Goal: Information Seeking & Learning: Learn about a topic

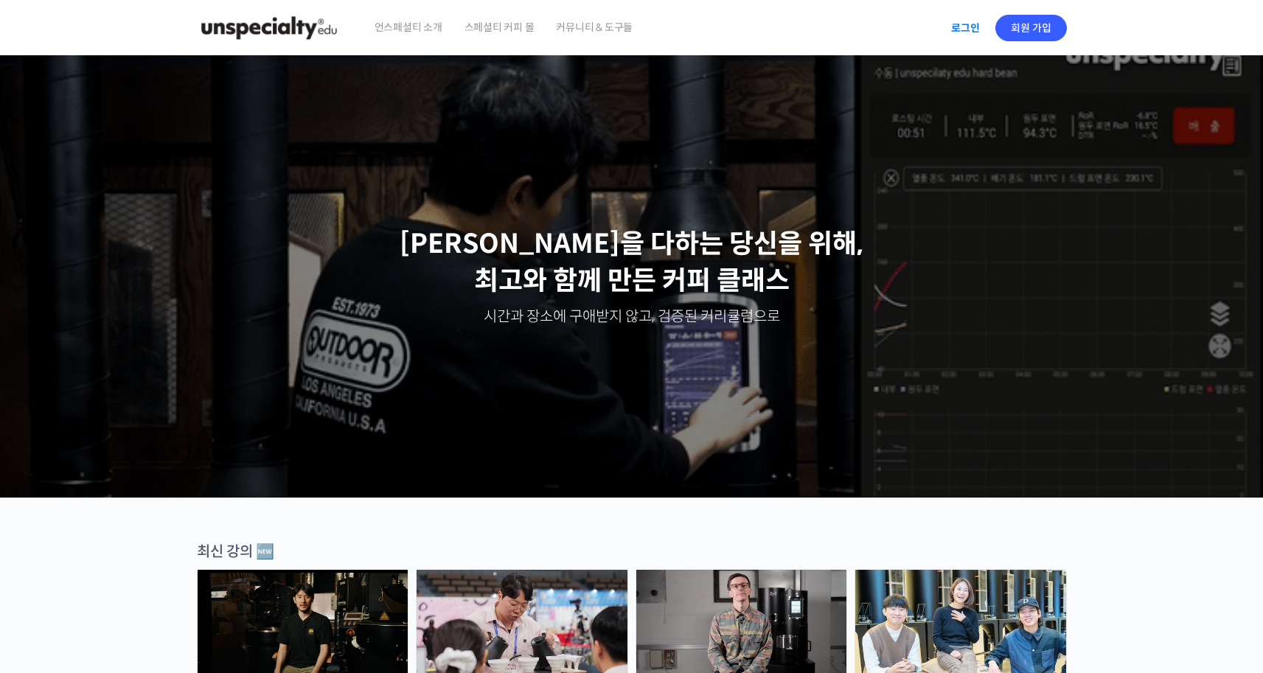
click at [970, 18] on link "로그인" at bounding box center [965, 28] width 46 height 34
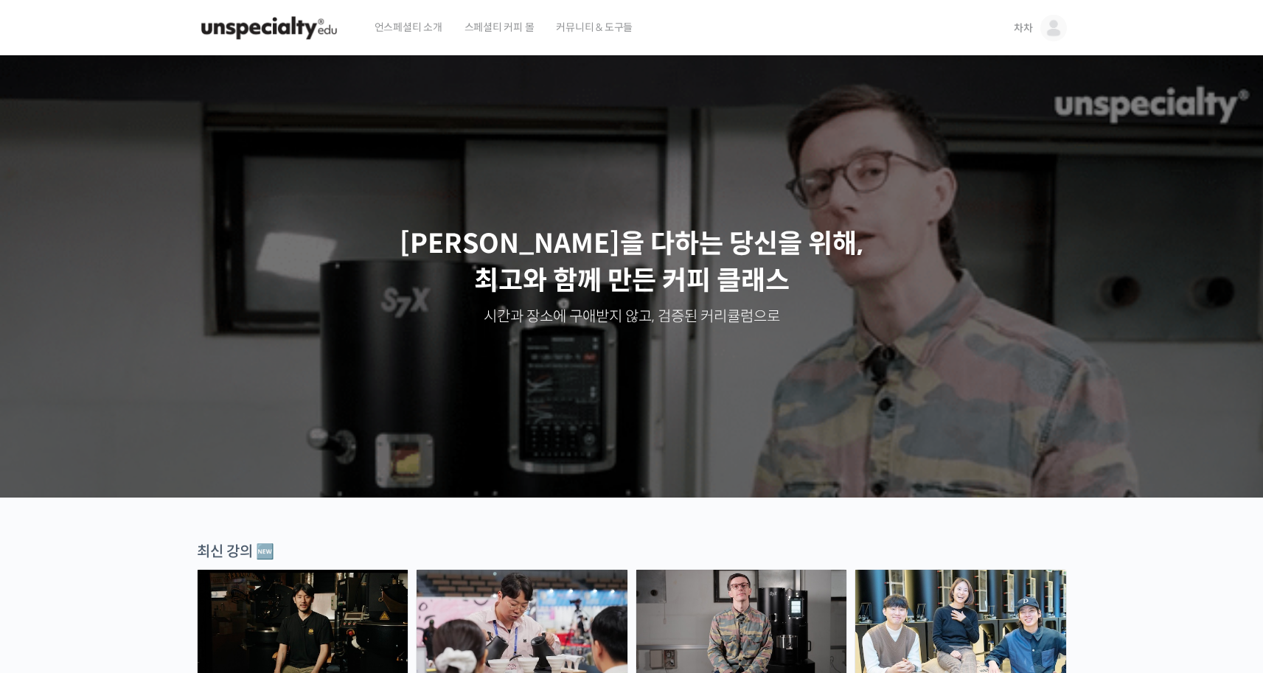
click at [1046, 43] on link "차차" at bounding box center [1040, 28] width 53 height 56
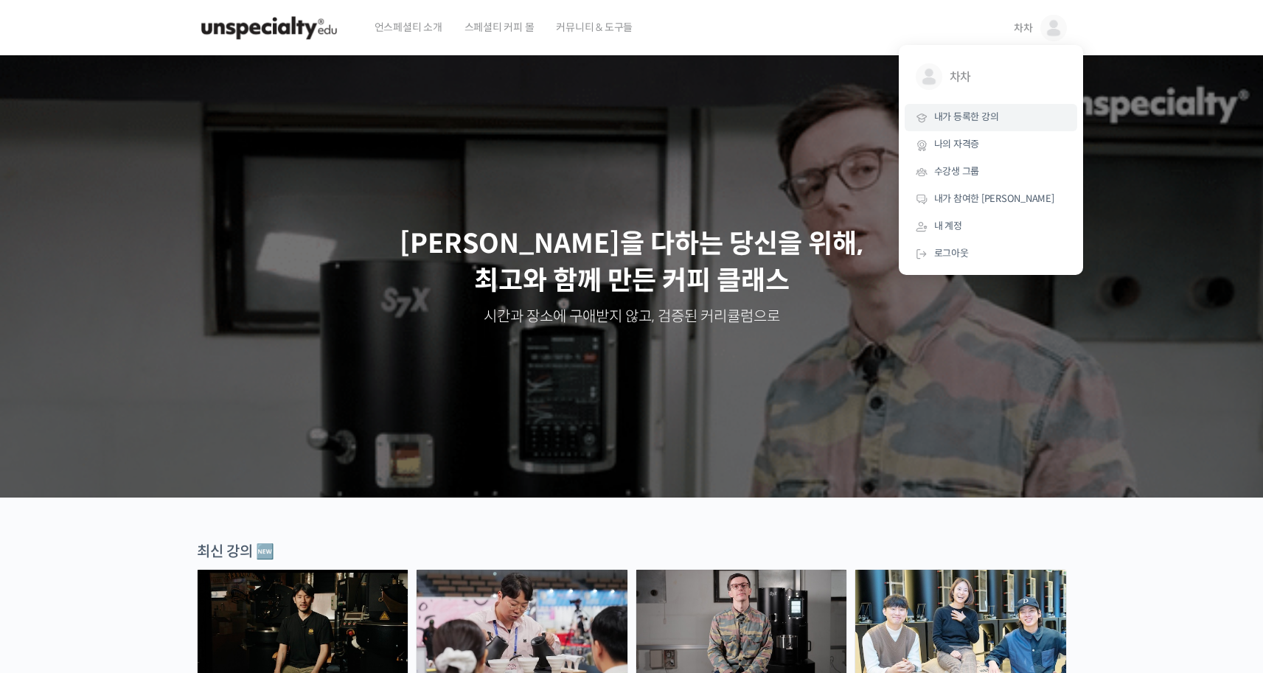
click at [986, 124] on link "내가 등록한 강의" at bounding box center [991, 117] width 173 height 27
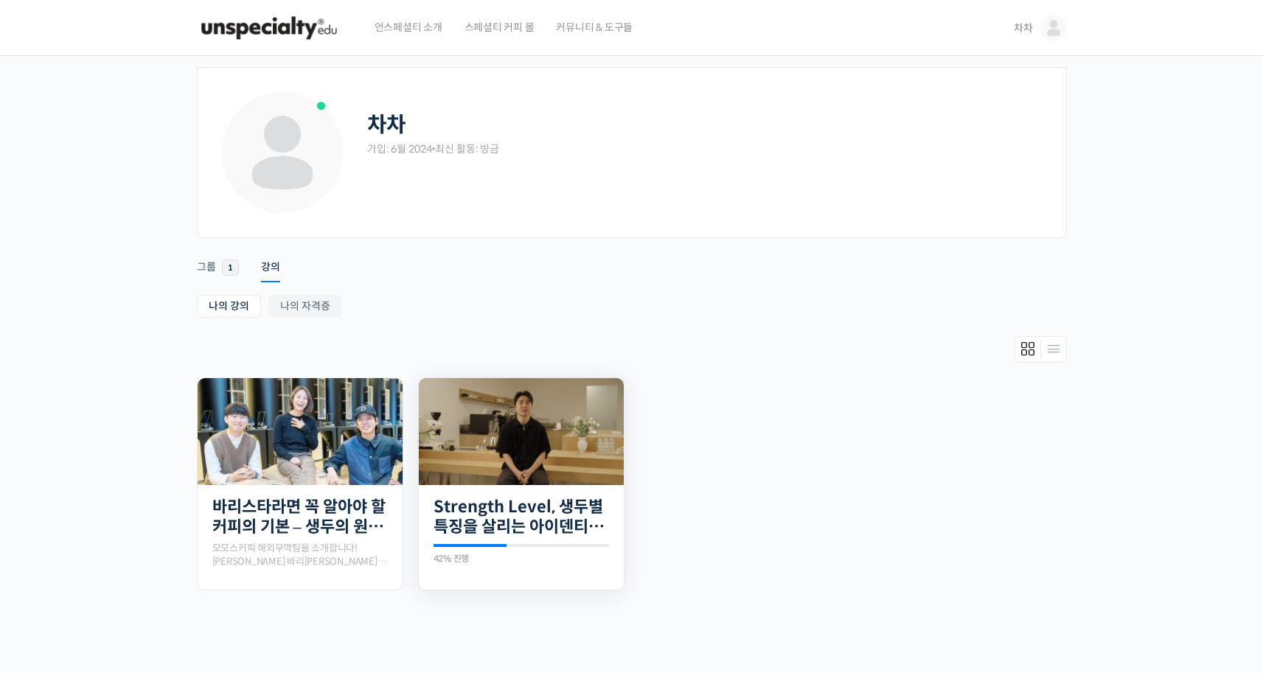
click at [535, 405] on img at bounding box center [521, 431] width 205 height 107
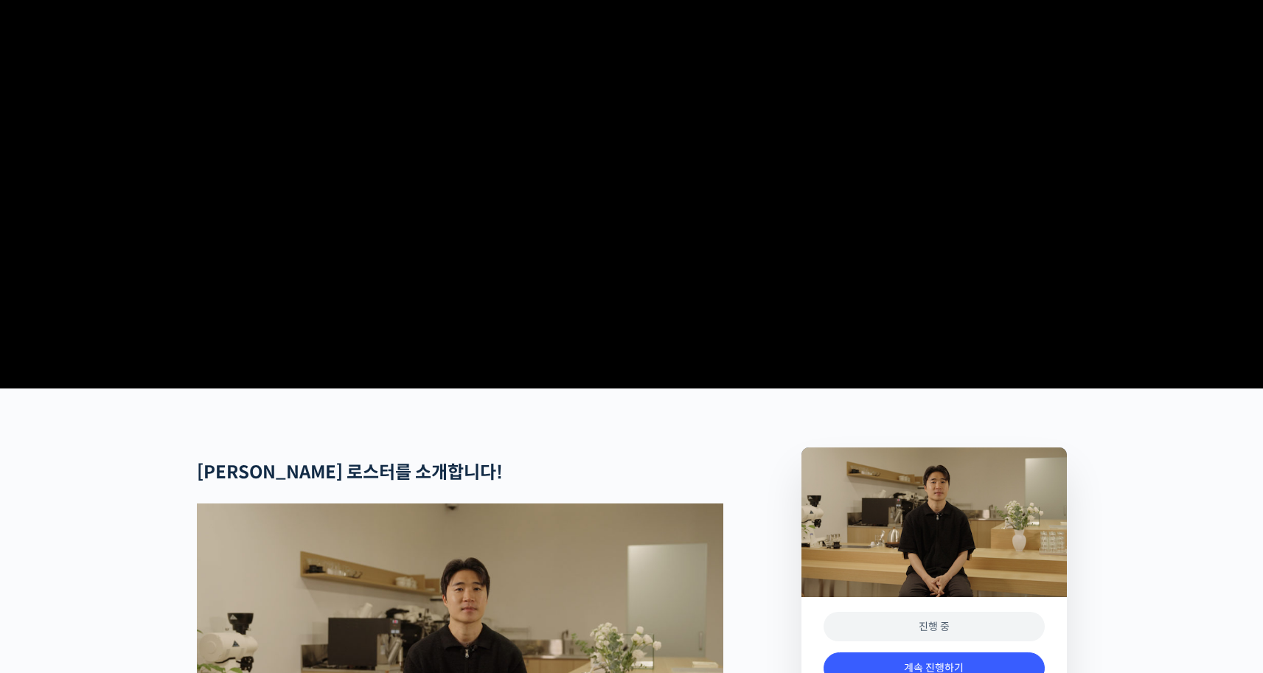
scroll to position [695, 0]
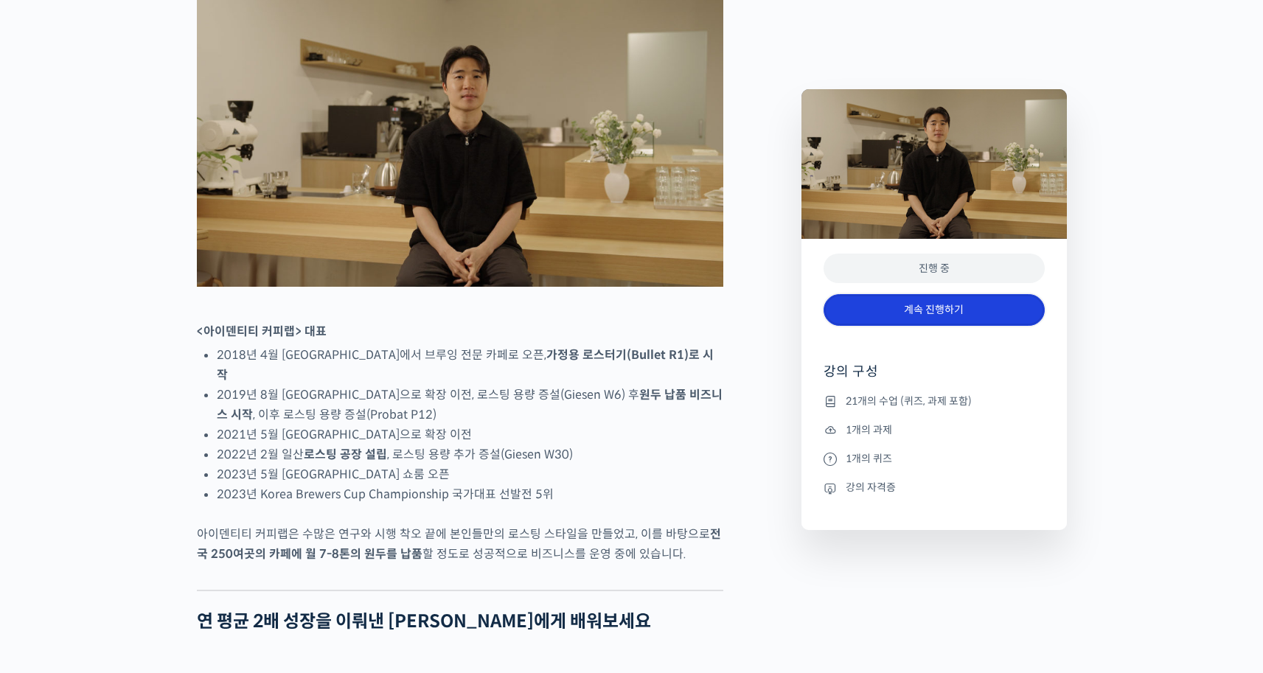
click at [978, 307] on link "계속 진행하기" at bounding box center [934, 310] width 221 height 32
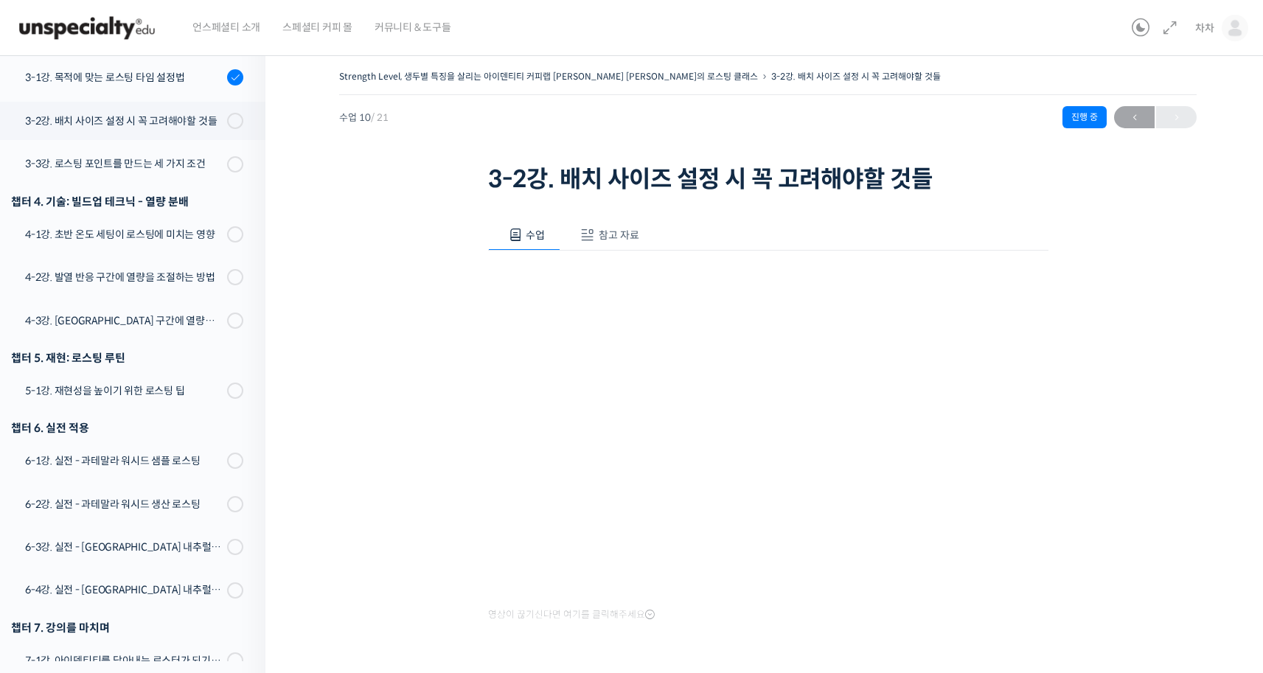
scroll to position [279, 0]
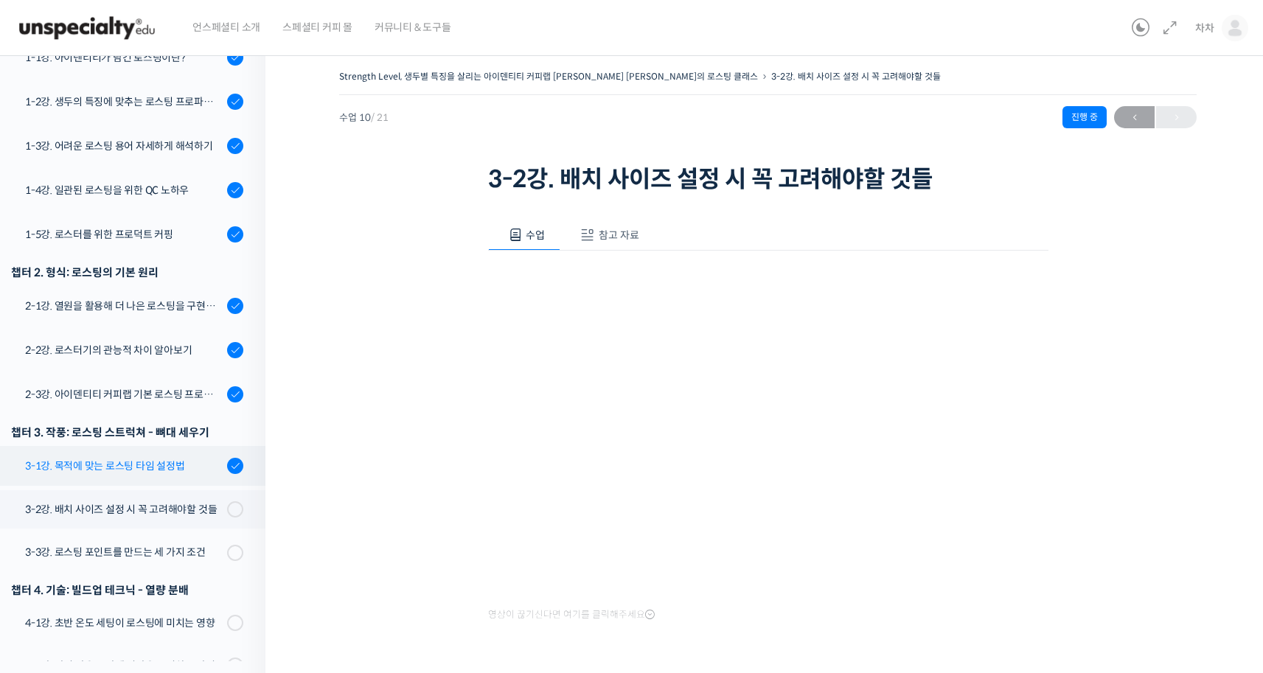
click at [117, 458] on div "3-1강. 목적에 맞는 로스팅 타임 설정법" at bounding box center [124, 466] width 198 height 16
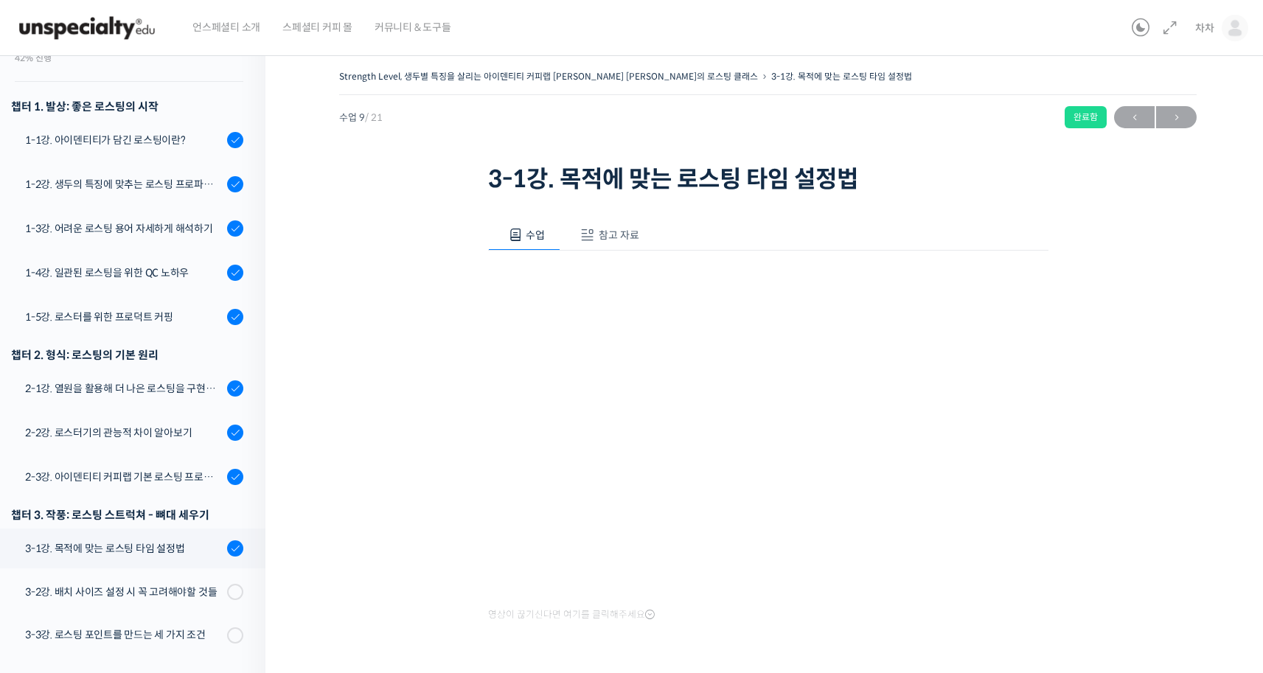
scroll to position [188, 0]
